Goal: Check status: Check status

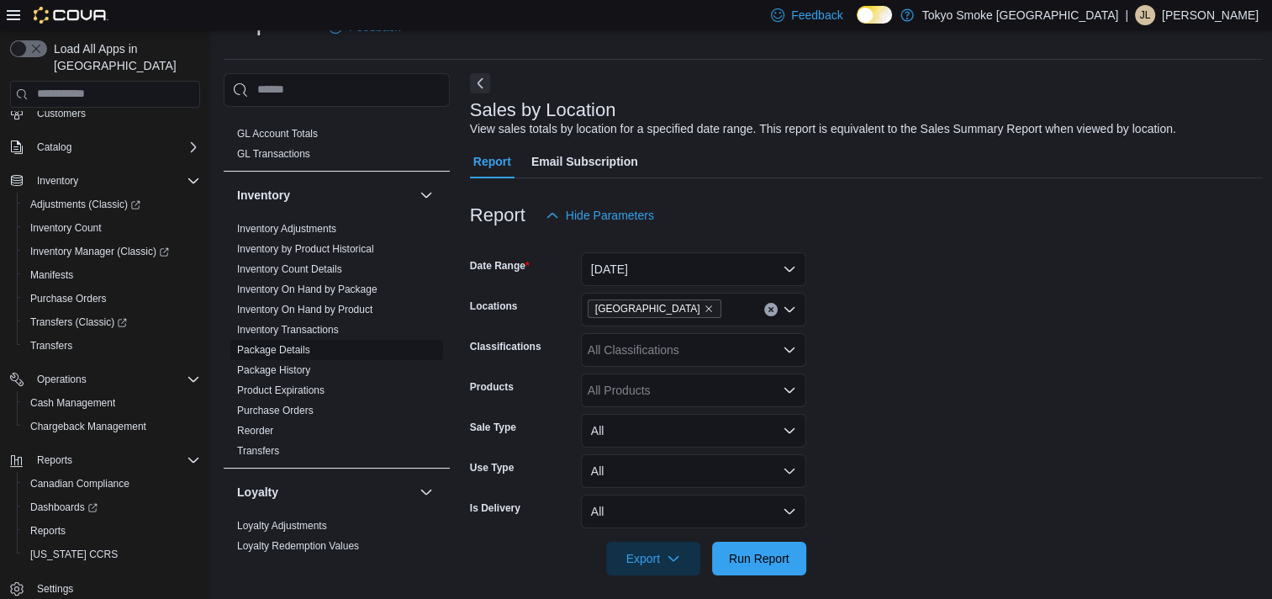
scroll to position [609, 0]
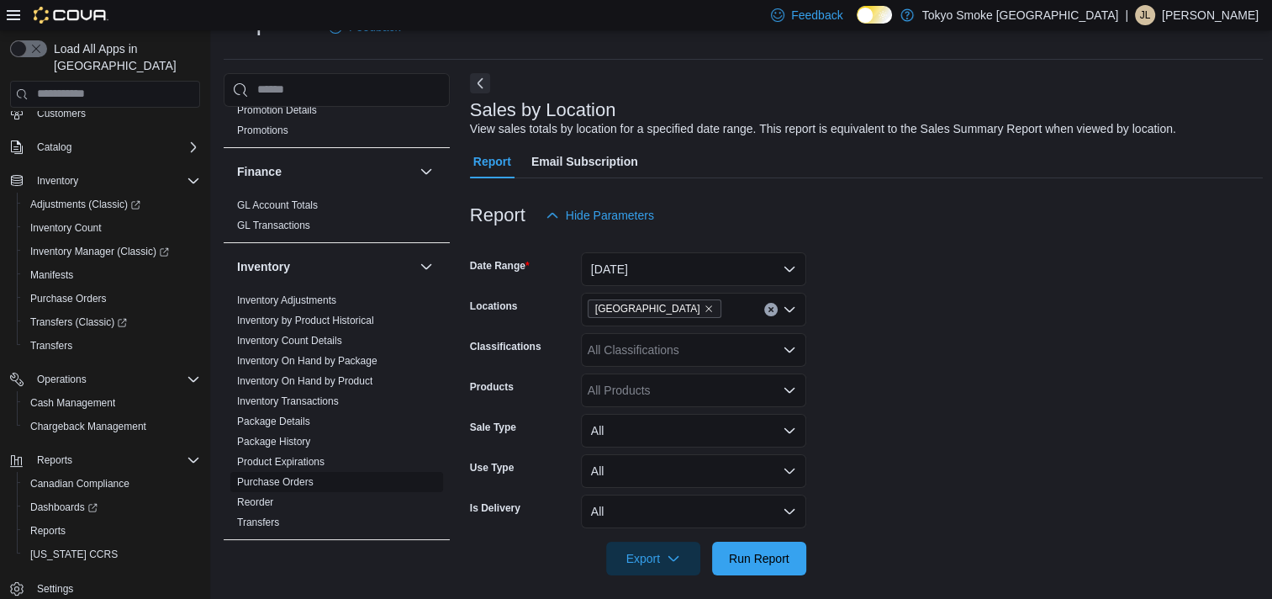
click at [294, 476] on link "Purchase Orders" at bounding box center [275, 482] width 77 height 12
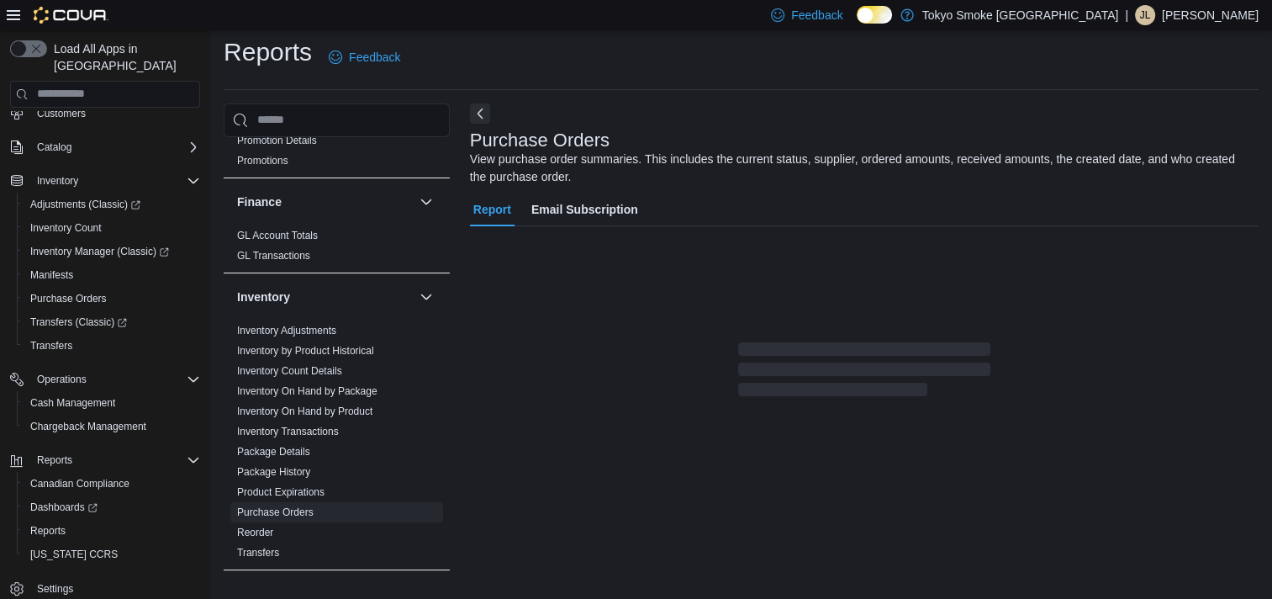
scroll to position [25, 0]
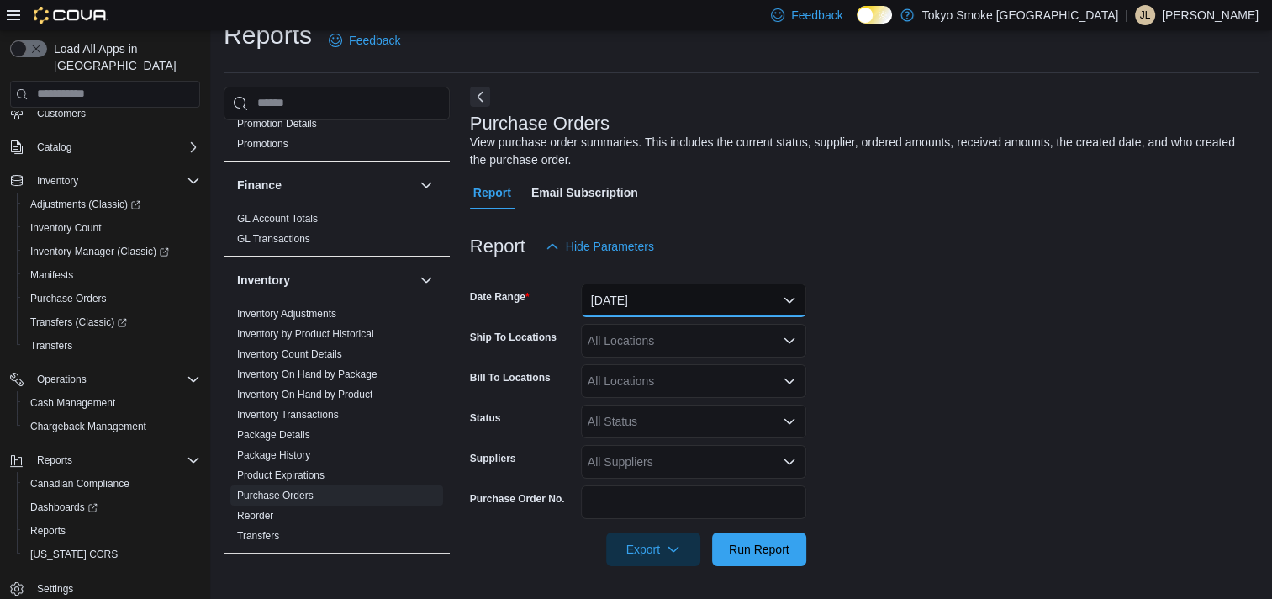
click at [732, 294] on button "[DATE]" at bounding box center [693, 300] width 225 height 34
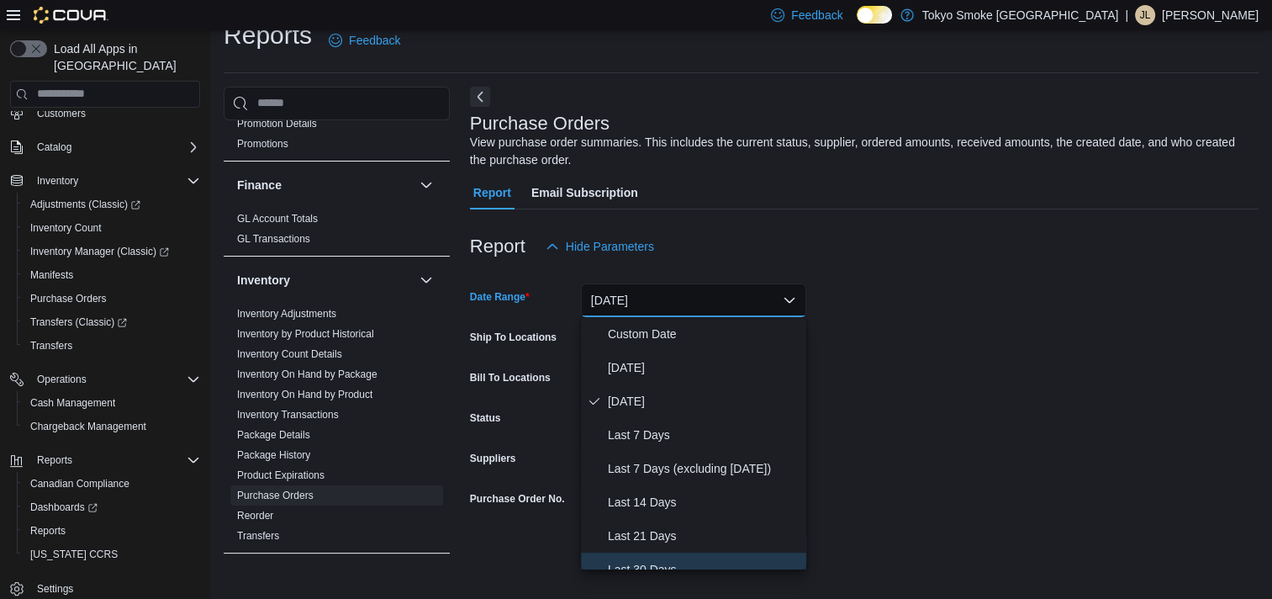
click at [649, 563] on span "Last 30 Days" at bounding box center [704, 569] width 192 height 20
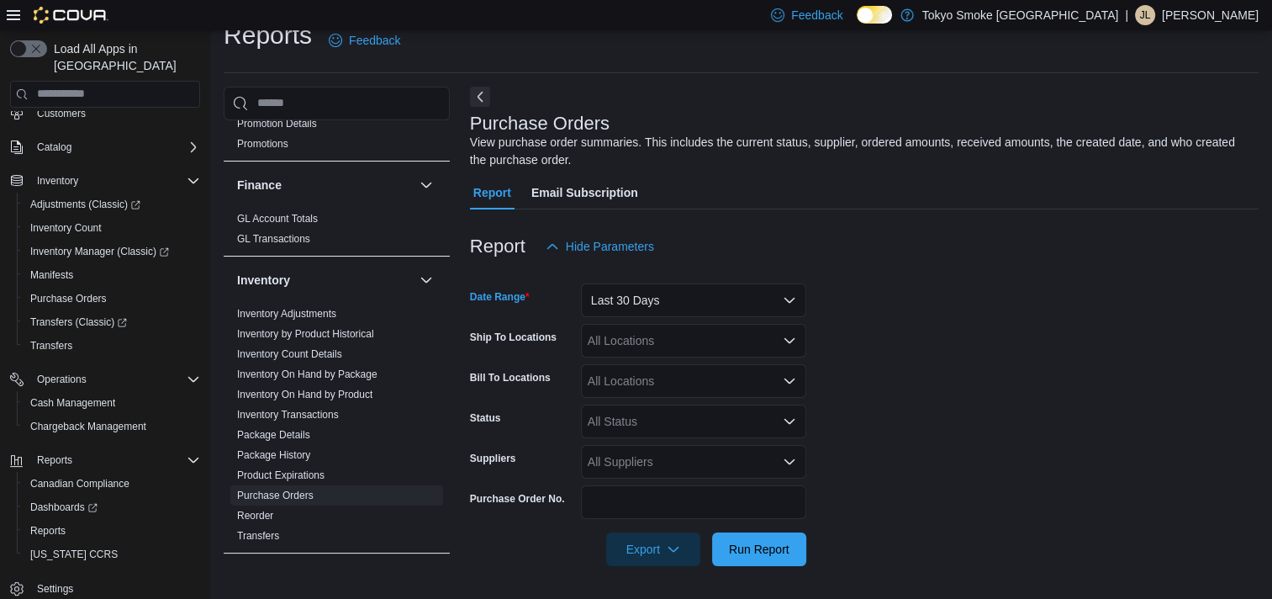
click at [639, 344] on div "All Locations" at bounding box center [693, 341] width 225 height 34
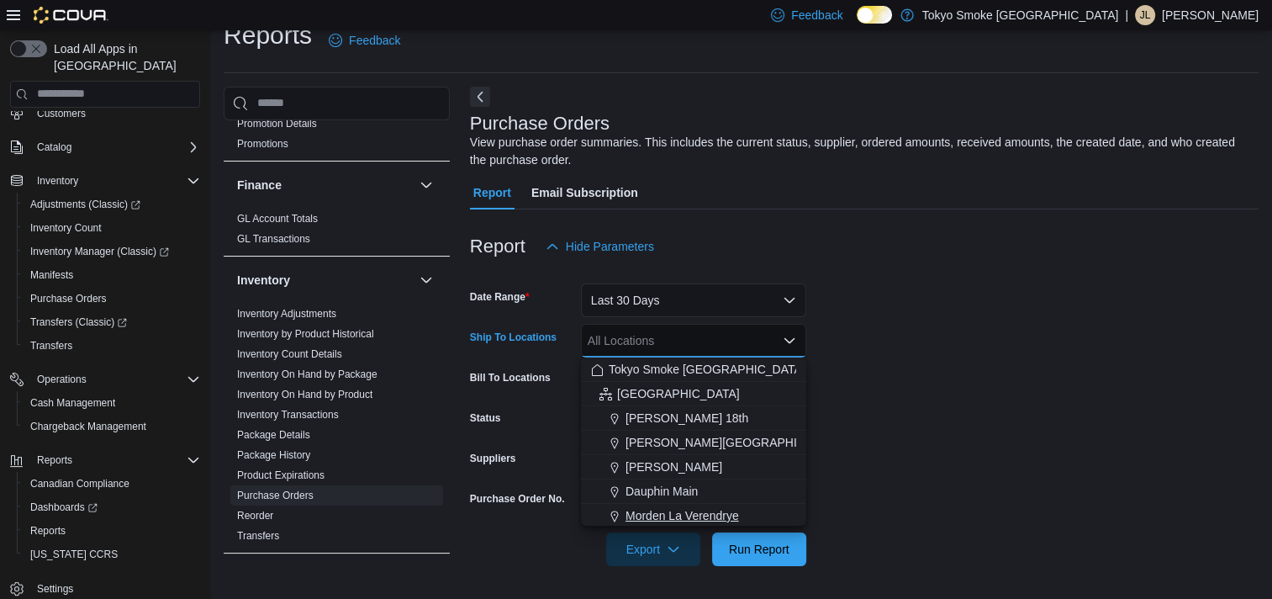
click at [680, 510] on span "Morden La Verendrye" at bounding box center [683, 515] width 114 height 17
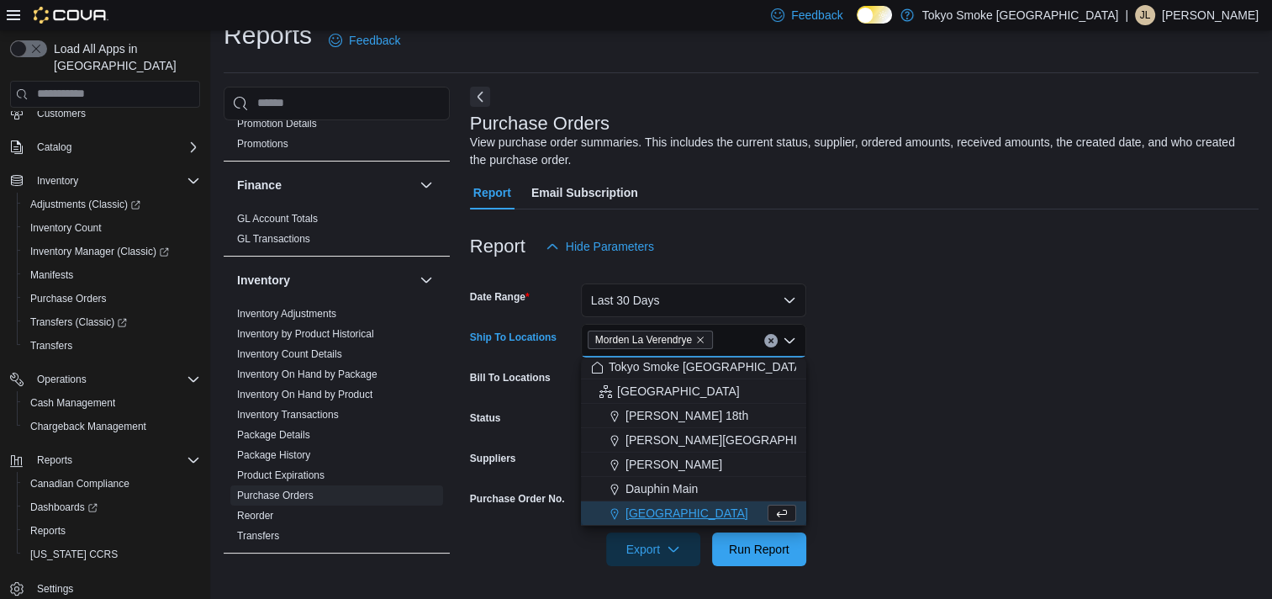
click at [916, 483] on form "Date Range Last 30 Days Ship To Locations [GEOGRAPHIC_DATA] [GEOGRAPHIC_DATA] C…" at bounding box center [864, 414] width 789 height 303
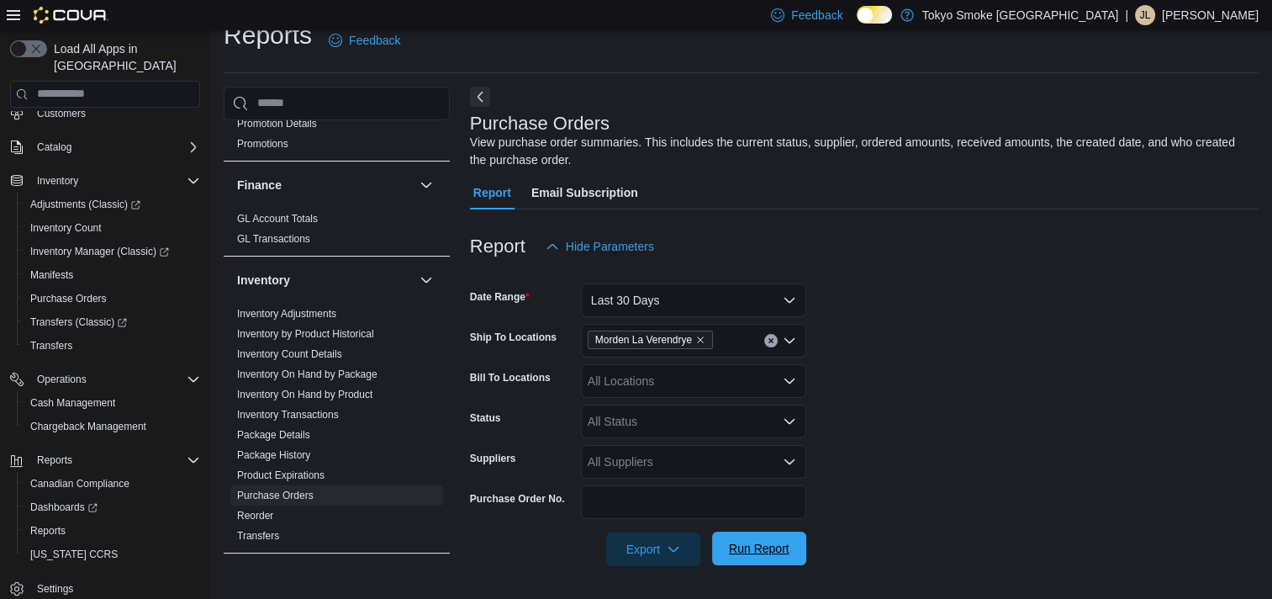
click at [791, 548] on span "Run Report" at bounding box center [759, 549] width 74 height 34
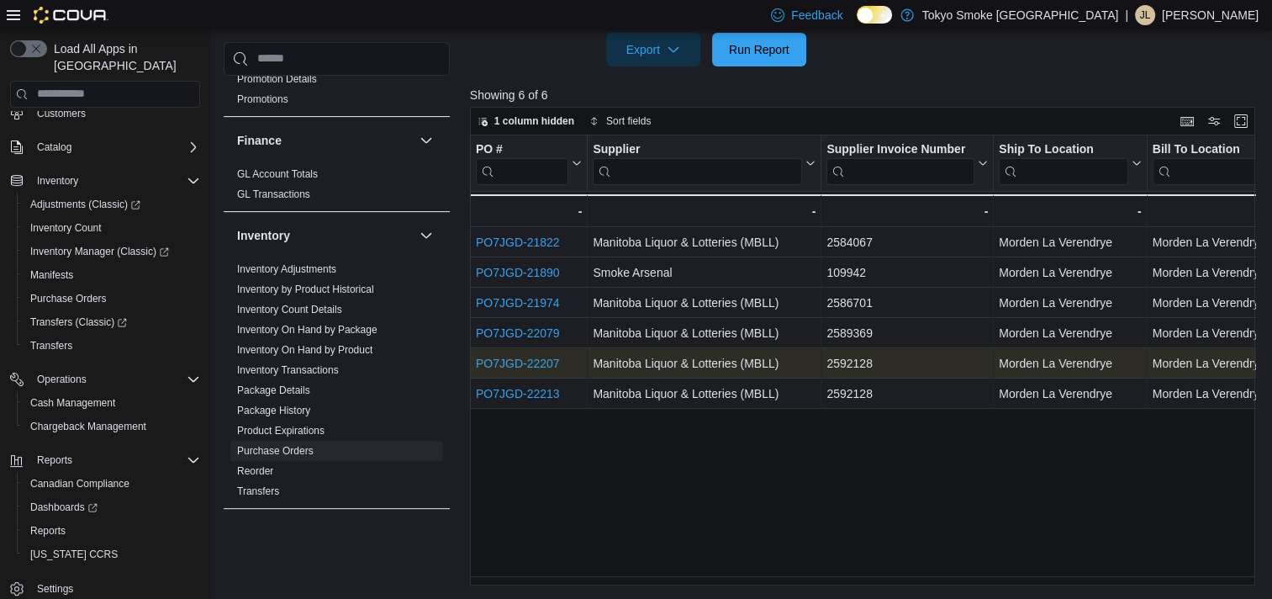
click at [499, 367] on link "PO7JGD-22207" at bounding box center [518, 363] width 84 height 13
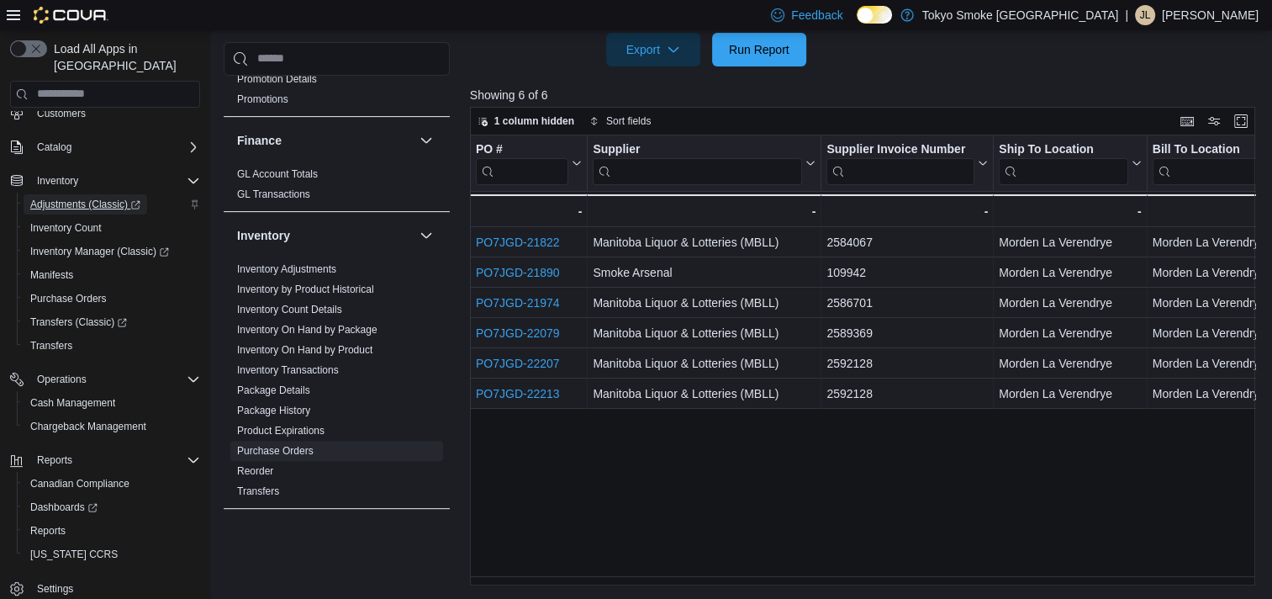
click at [64, 198] on span "Adjustments (Classic)" at bounding box center [85, 204] width 110 height 13
